Goal: Task Accomplishment & Management: Use online tool/utility

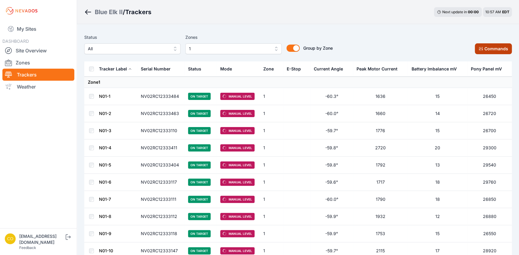
click at [498, 49] on button "Commands" at bounding box center [493, 48] width 37 height 11
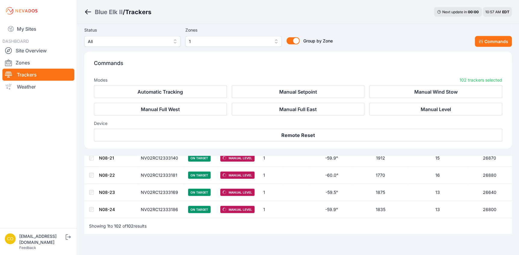
scroll to position [1742, 0]
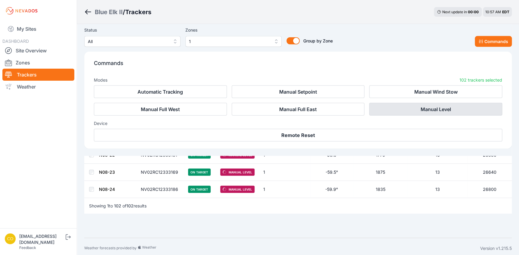
click at [425, 110] on button "Manual Level" at bounding box center [435, 109] width 133 height 13
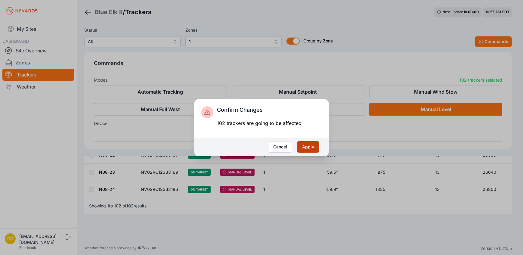
click at [313, 150] on button "Apply" at bounding box center [308, 146] width 22 height 11
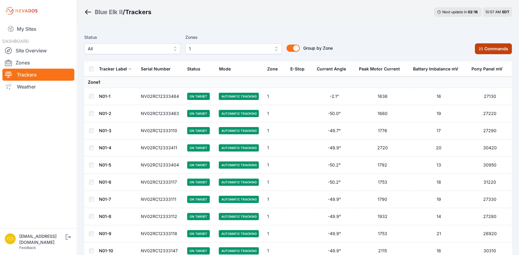
click at [482, 50] on icon at bounding box center [481, 48] width 5 height 5
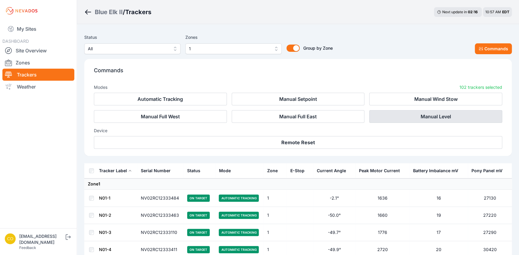
click at [469, 118] on button "Manual Level" at bounding box center [435, 116] width 133 height 13
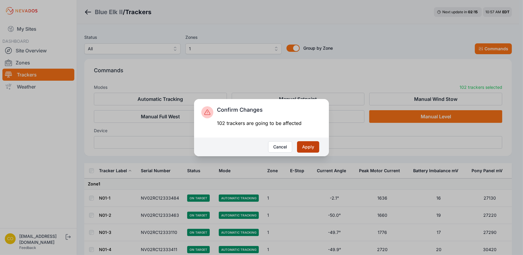
click at [306, 149] on button "Apply" at bounding box center [308, 146] width 22 height 11
